Goal: Task Accomplishment & Management: Manage account settings

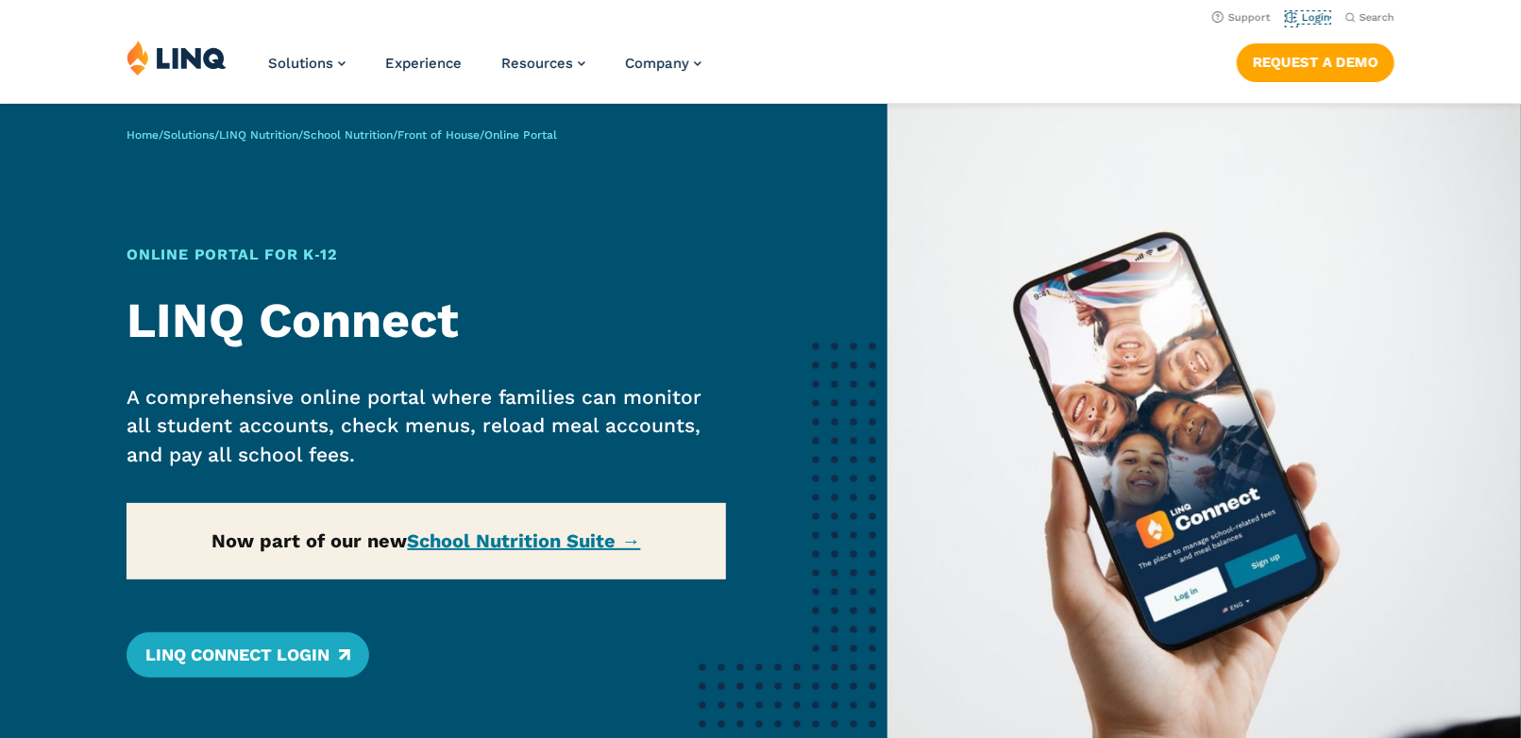
click at [1288, 20] on link "Login" at bounding box center [1308, 17] width 44 height 12
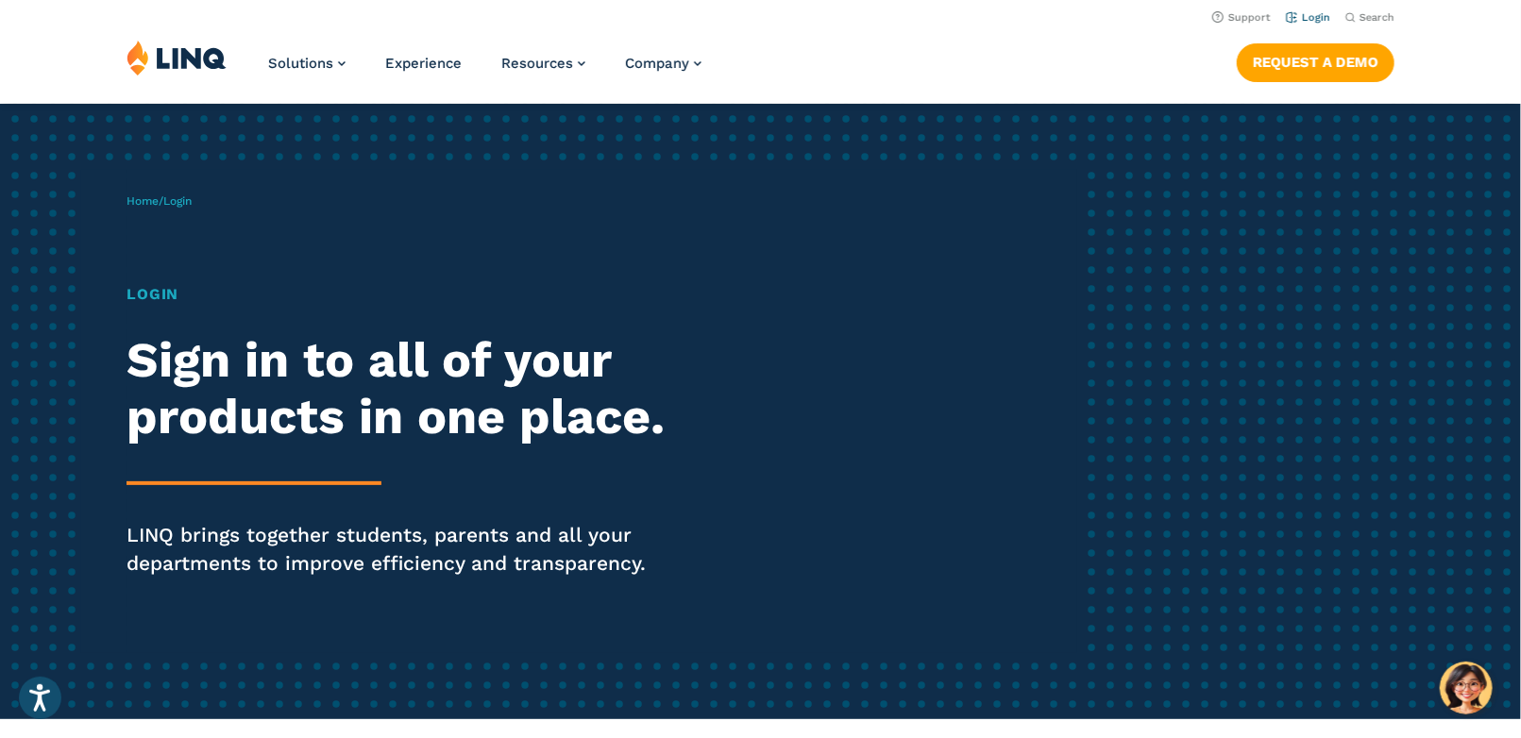
click at [1296, 24] on link "Login" at bounding box center [1308, 17] width 44 height 12
